Goal: Navigation & Orientation: Find specific page/section

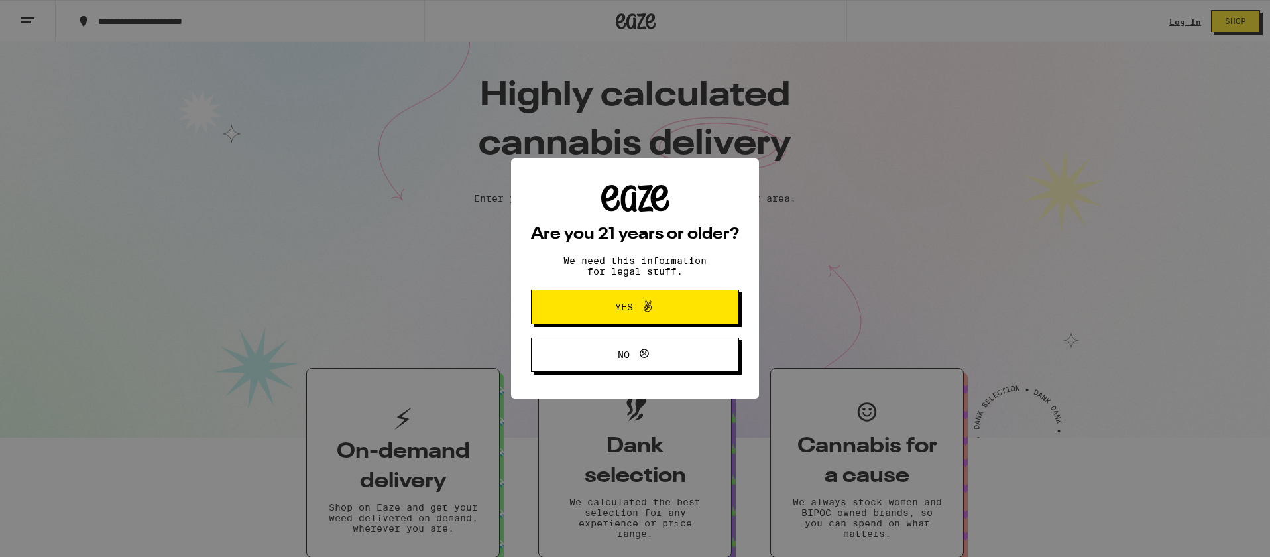
click at [644, 322] on button "Yes" at bounding box center [635, 307] width 208 height 34
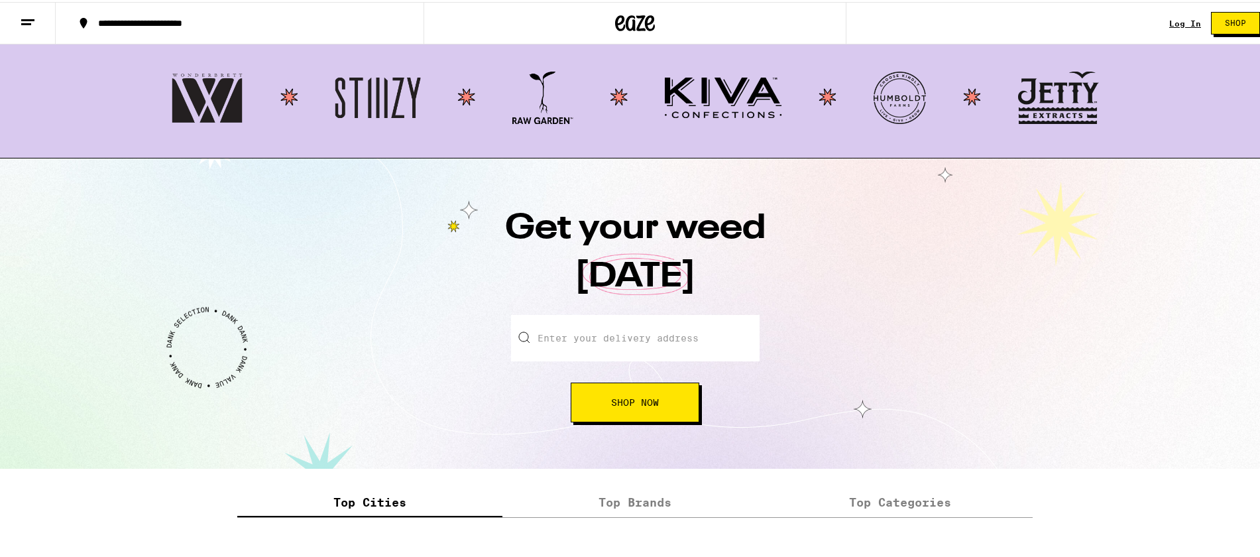
scroll to position [1487, 0]
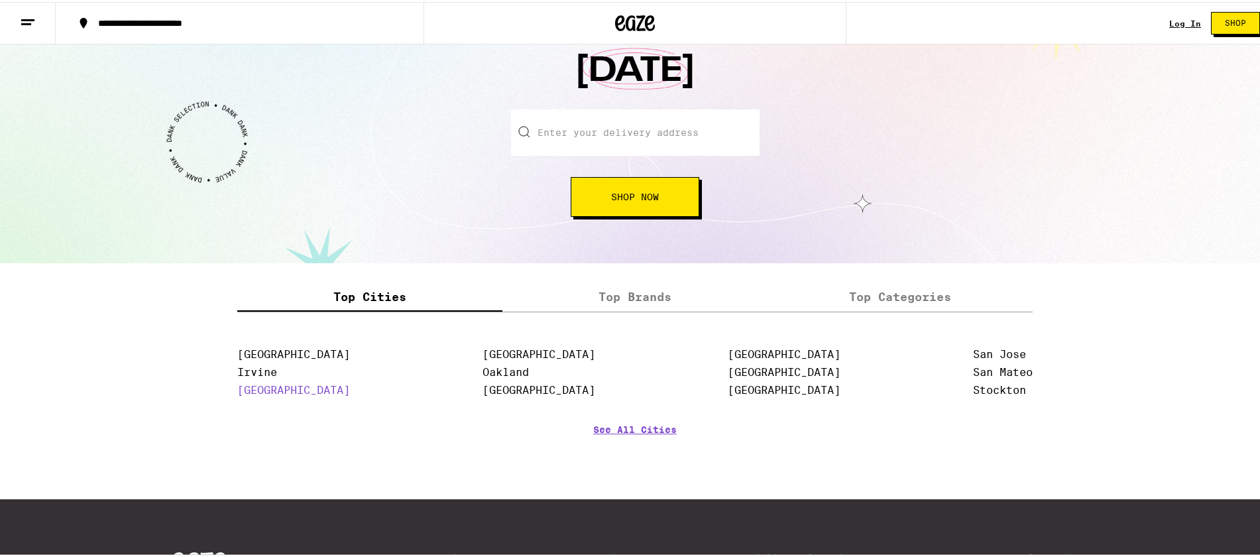
click at [270, 395] on link "[GEOGRAPHIC_DATA]" at bounding box center [293, 388] width 113 height 13
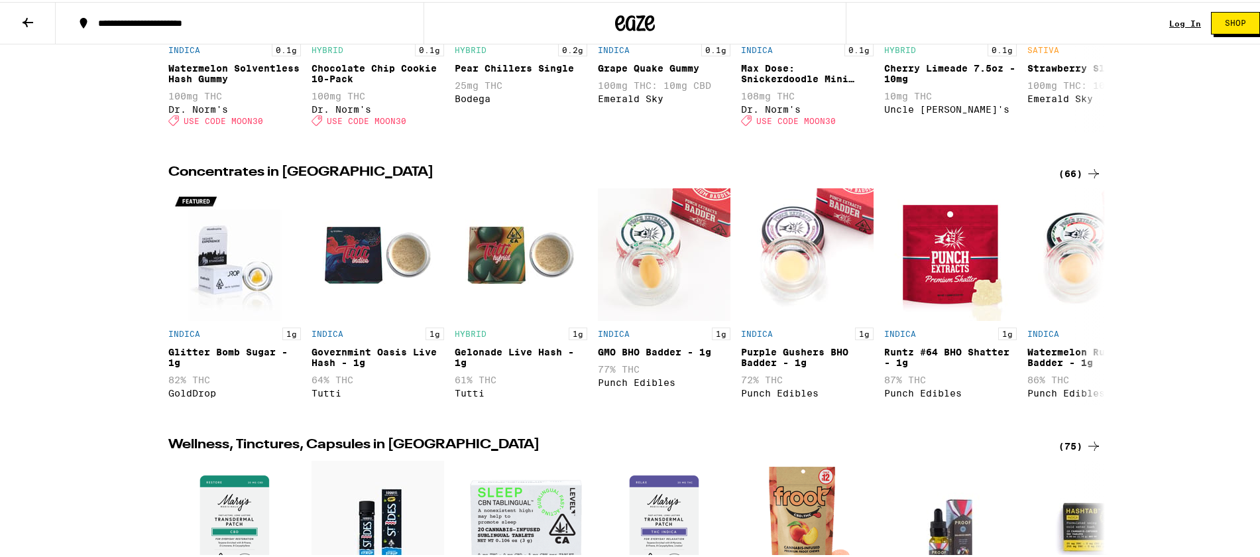
scroll to position [1076, 0]
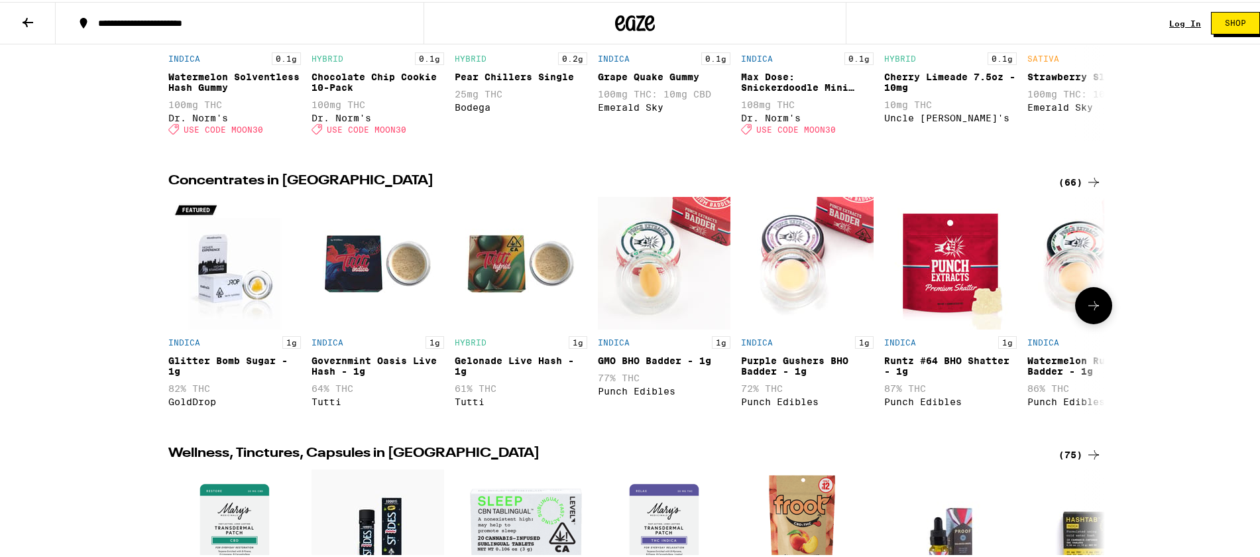
click at [646, 282] on img "Open page for GMO BHO Badder - 1g from Punch Edibles" at bounding box center [664, 261] width 133 height 133
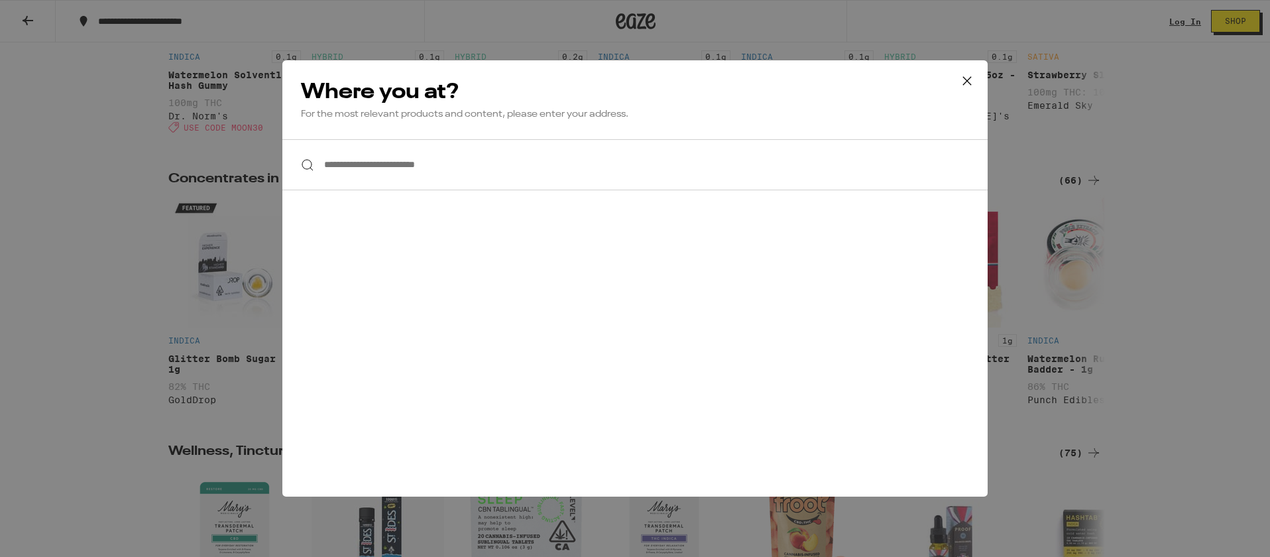
click at [967, 78] on icon at bounding box center [967, 81] width 20 height 20
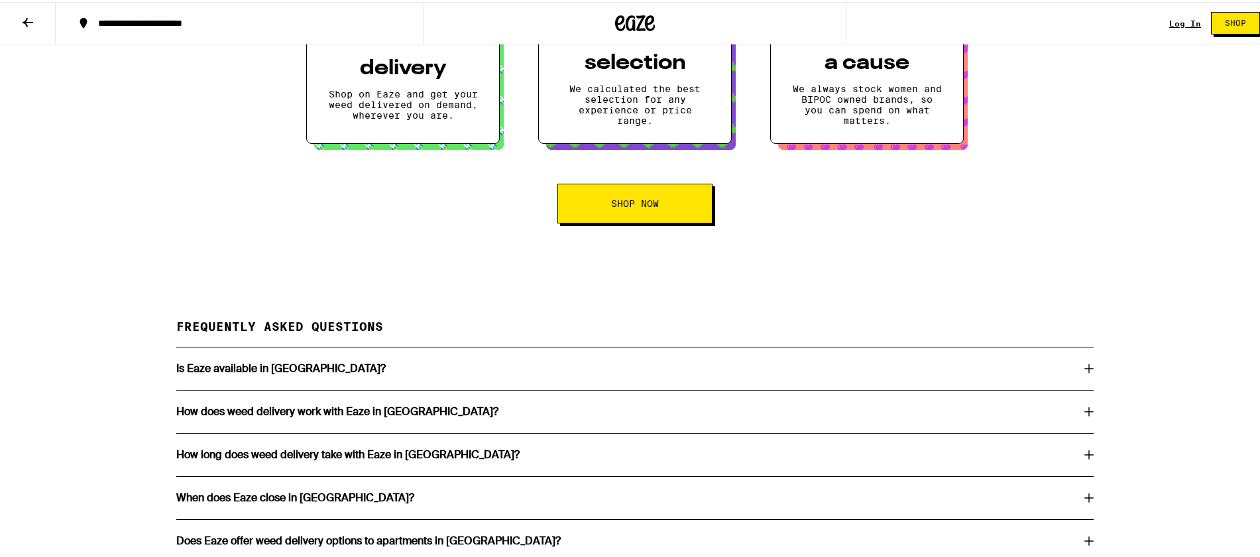
scroll to position [2996, 0]
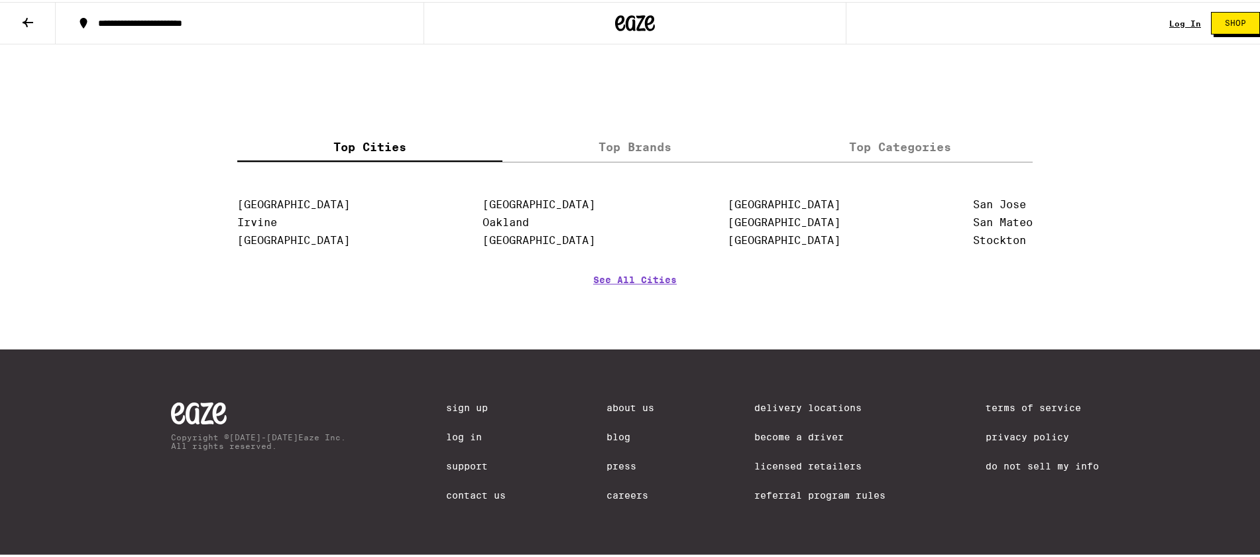
click at [625, 400] on link "About Us" at bounding box center [631, 405] width 48 height 11
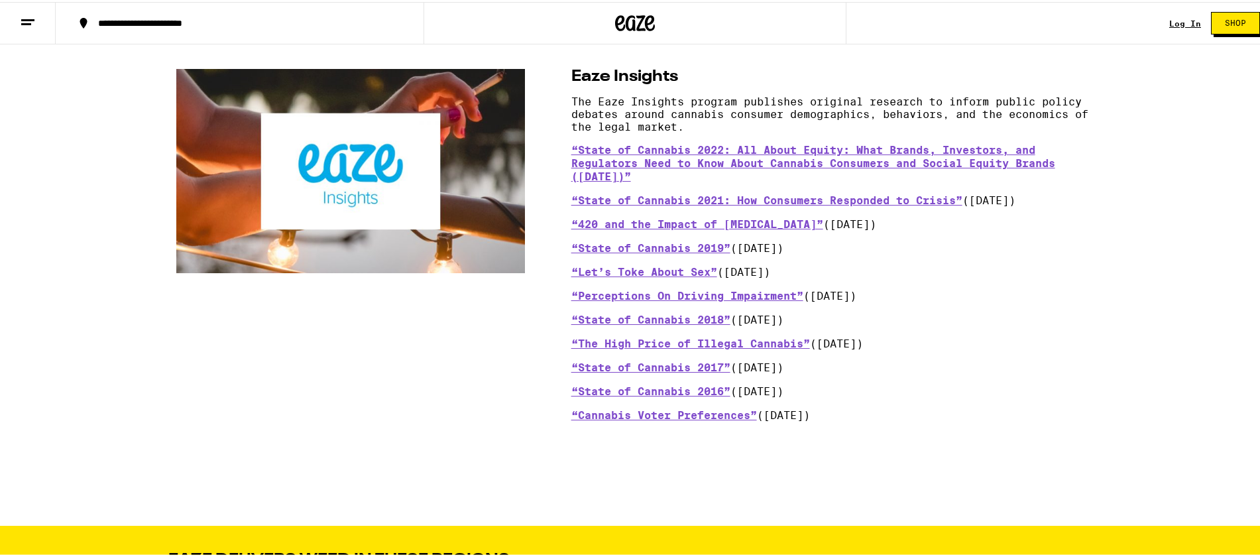
scroll to position [1685, 0]
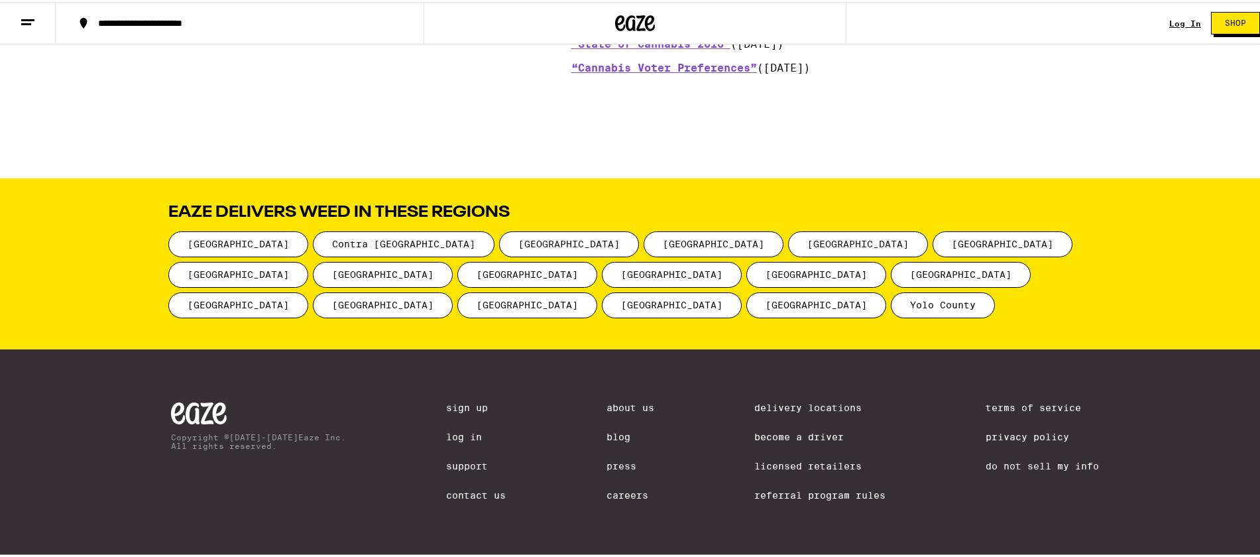
click at [830, 463] on link "Licensed Retailers" at bounding box center [820, 464] width 131 height 11
